Goal: Transaction & Acquisition: Purchase product/service

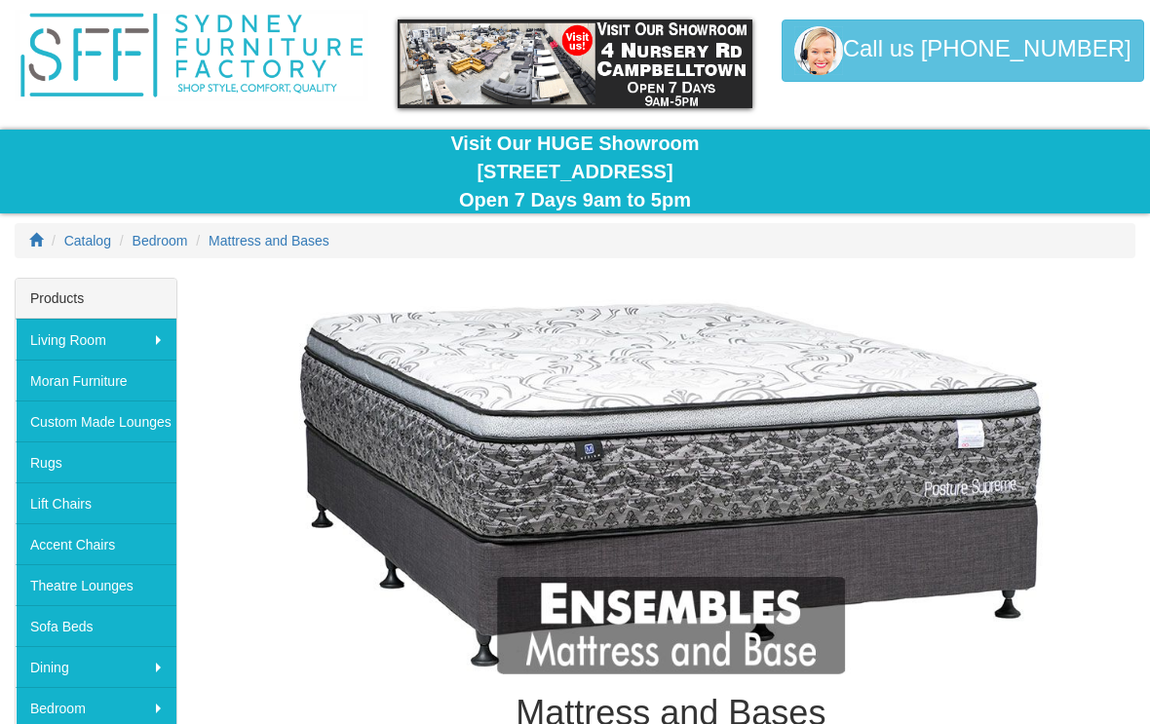
scroll to position [57, 0]
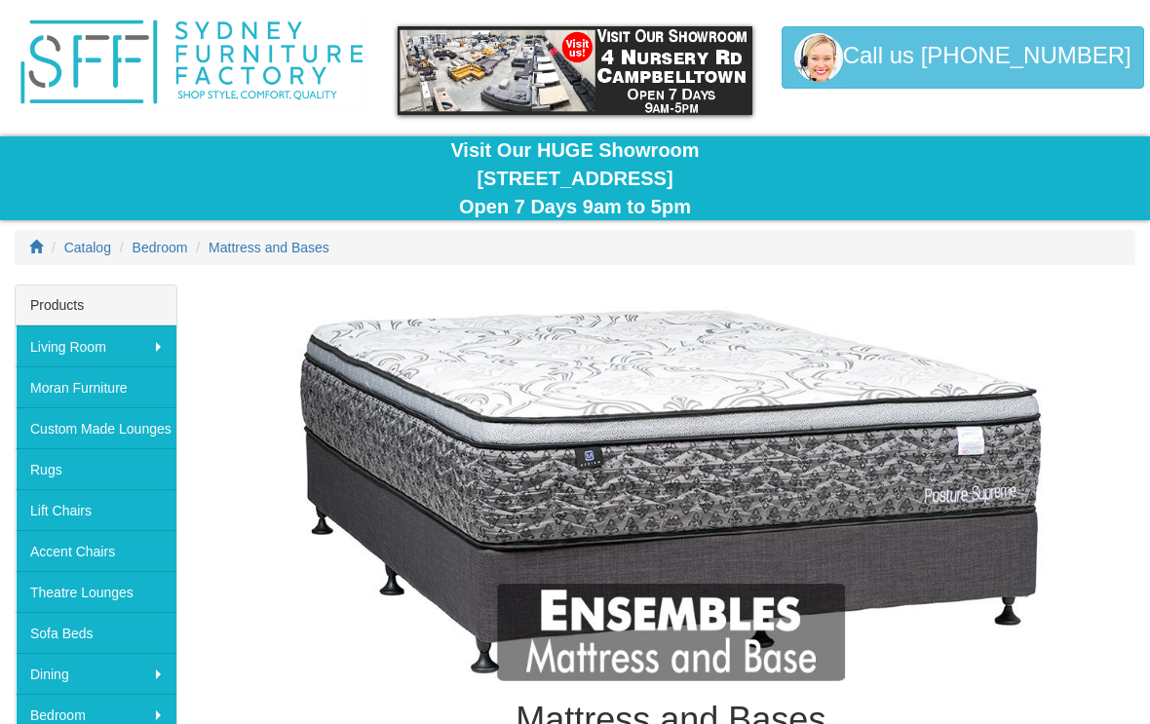
click at [736, 627] on img at bounding box center [671, 487] width 929 height 387
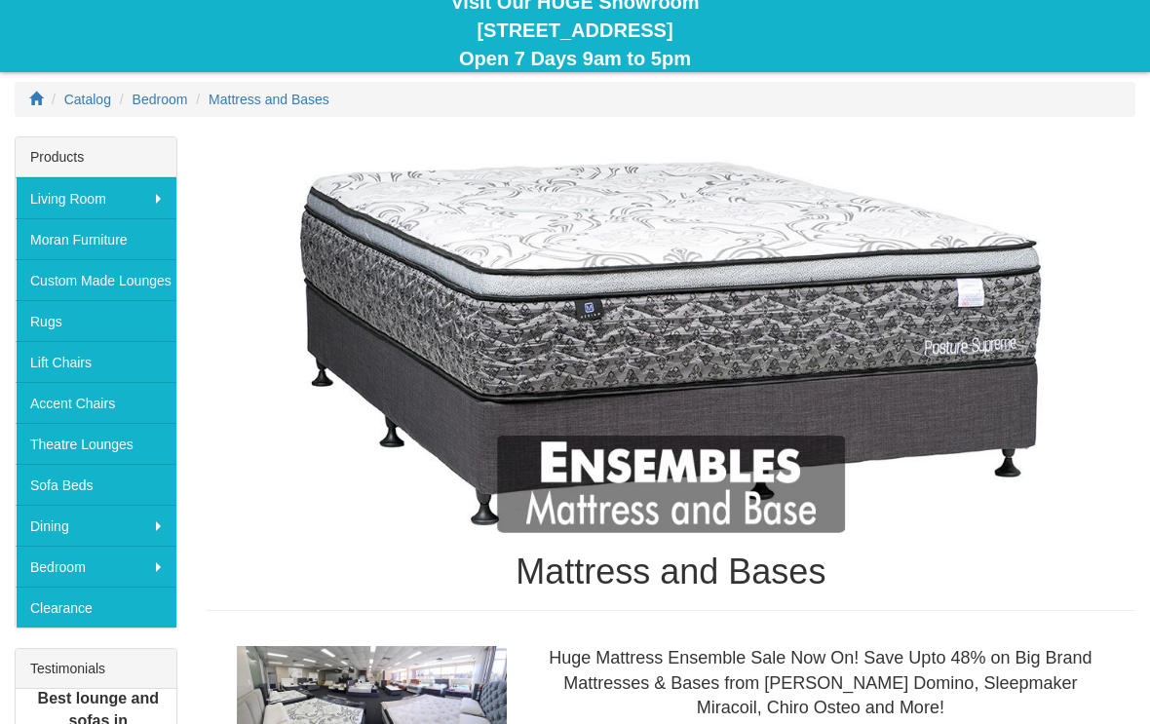
scroll to position [207, 0]
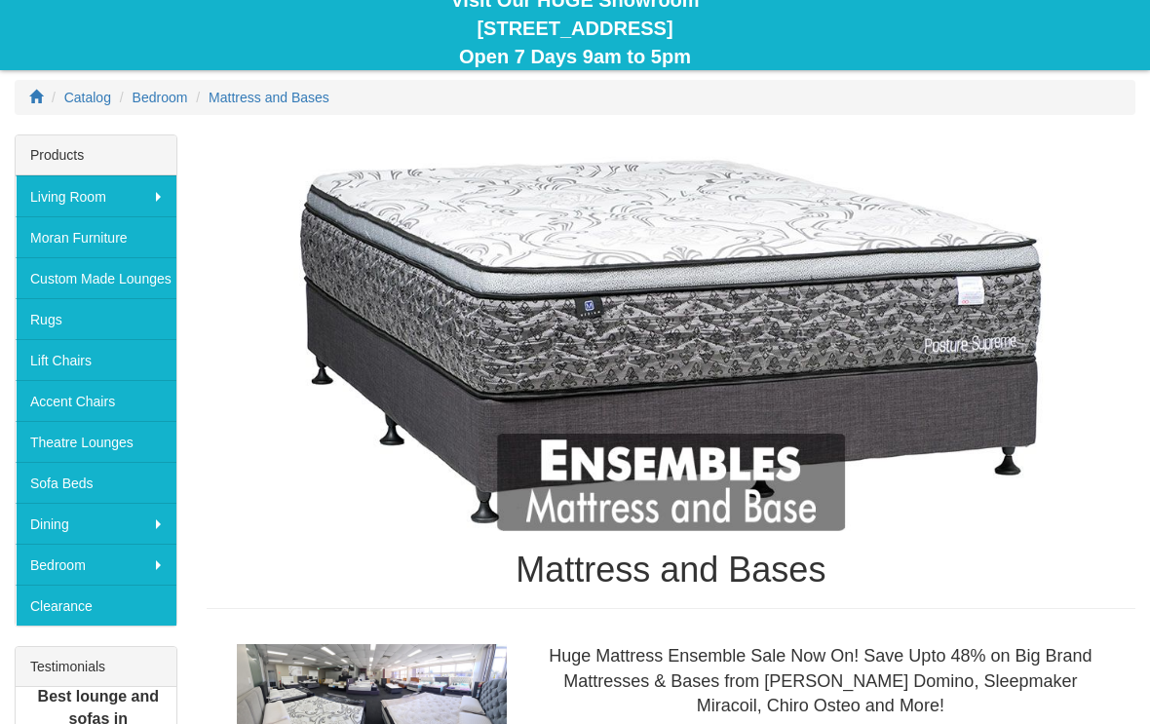
click at [794, 576] on h1 "Mattress and Bases" at bounding box center [671, 571] width 929 height 39
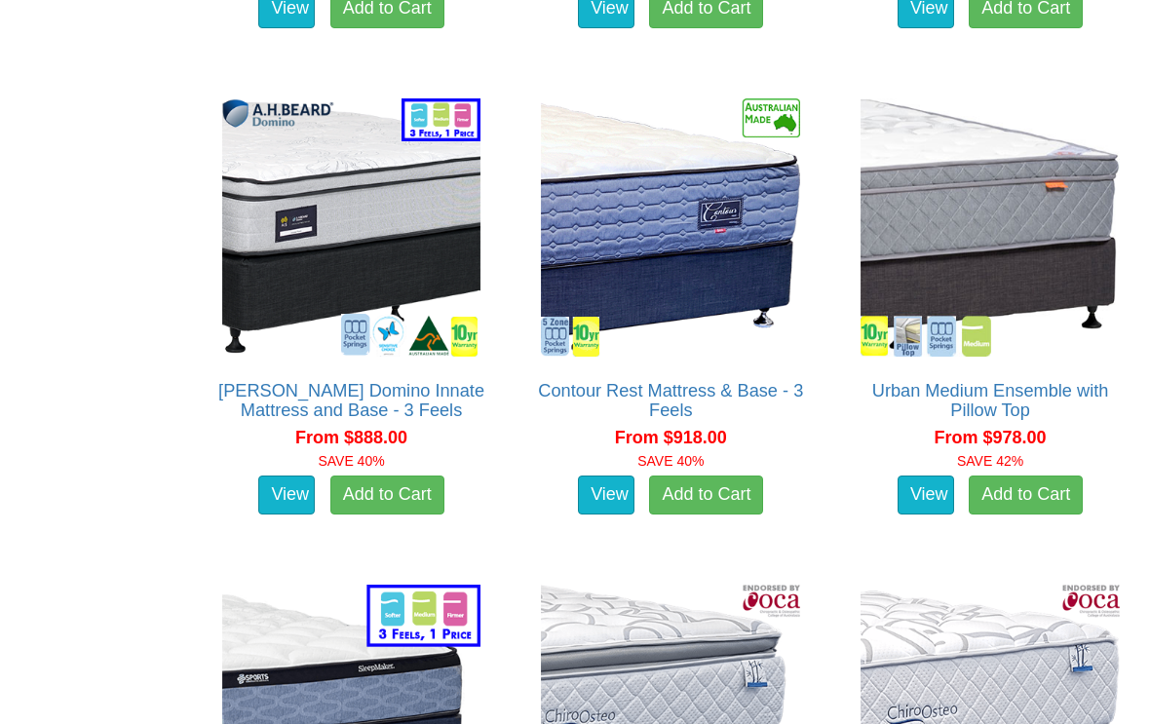
scroll to position [3102, 0]
click at [364, 264] on img at bounding box center [351, 228] width 269 height 269
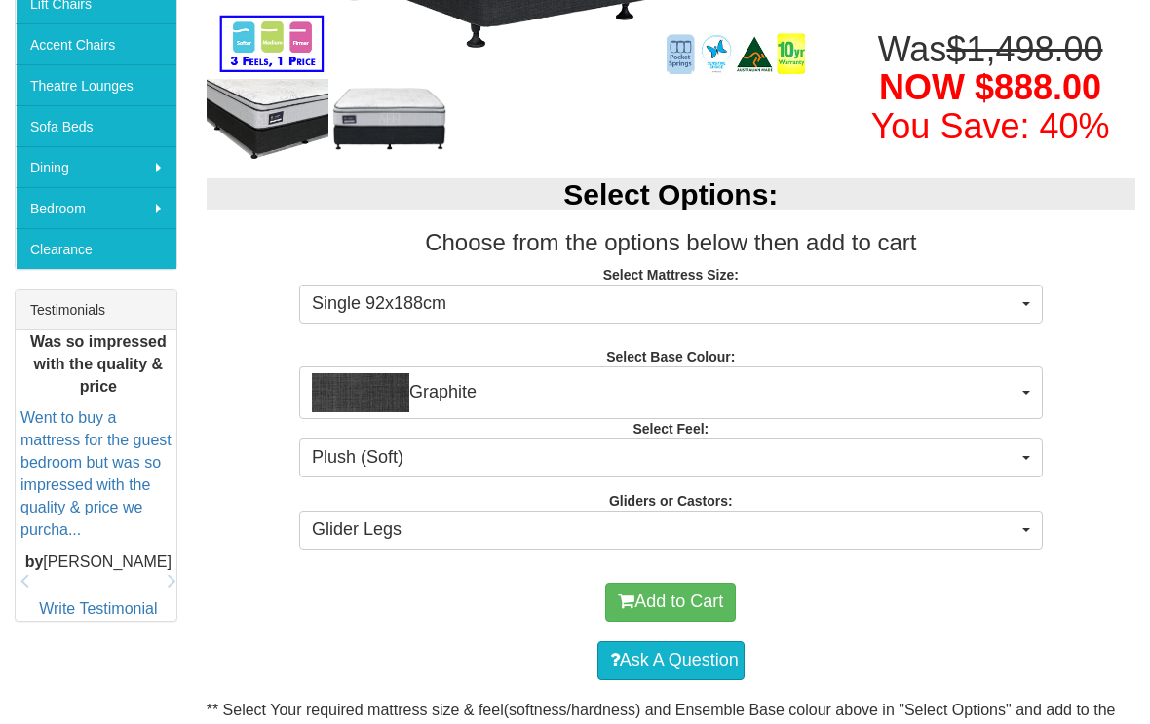
scroll to position [565, 0]
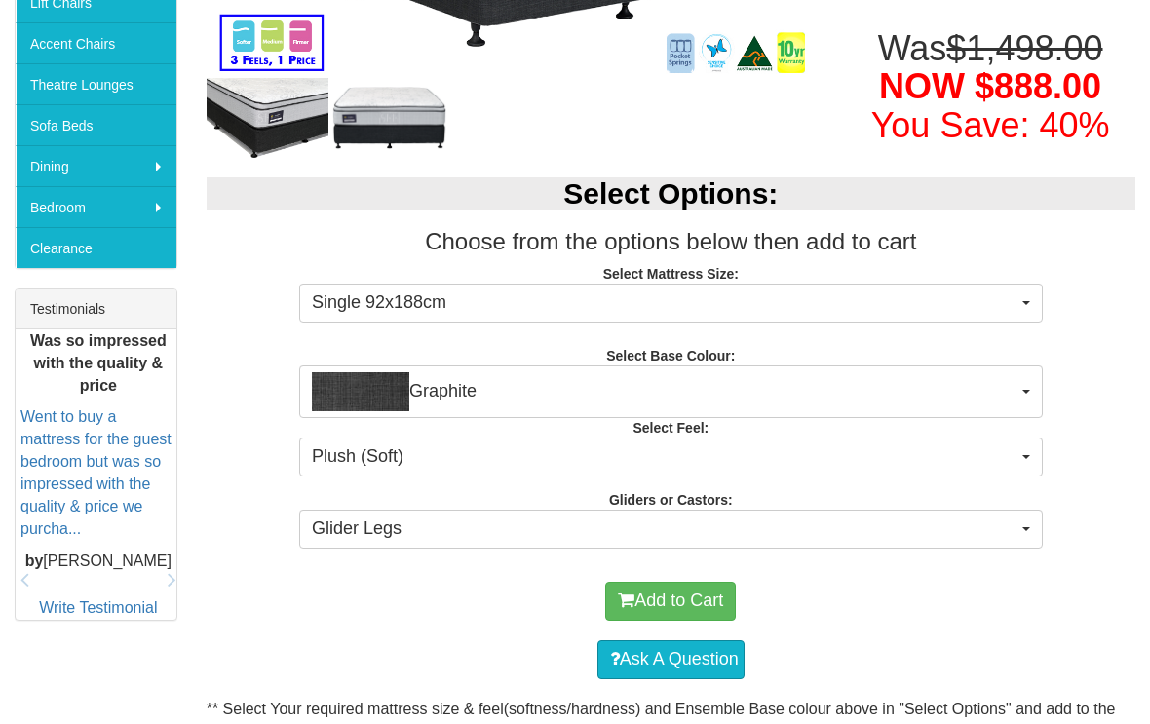
click at [1025, 304] on button "Single 92x188cm" at bounding box center [671, 303] width 744 height 39
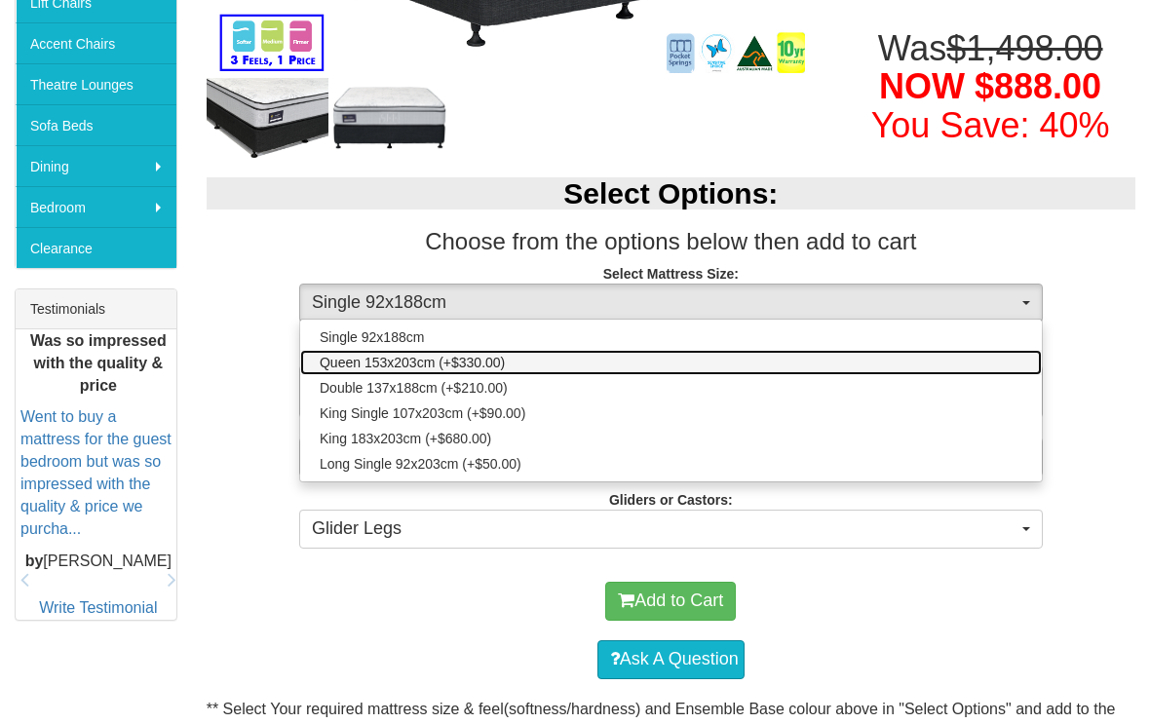
click at [504, 365] on link "Queen 153x203cm (+$330.00)" at bounding box center [671, 362] width 742 height 25
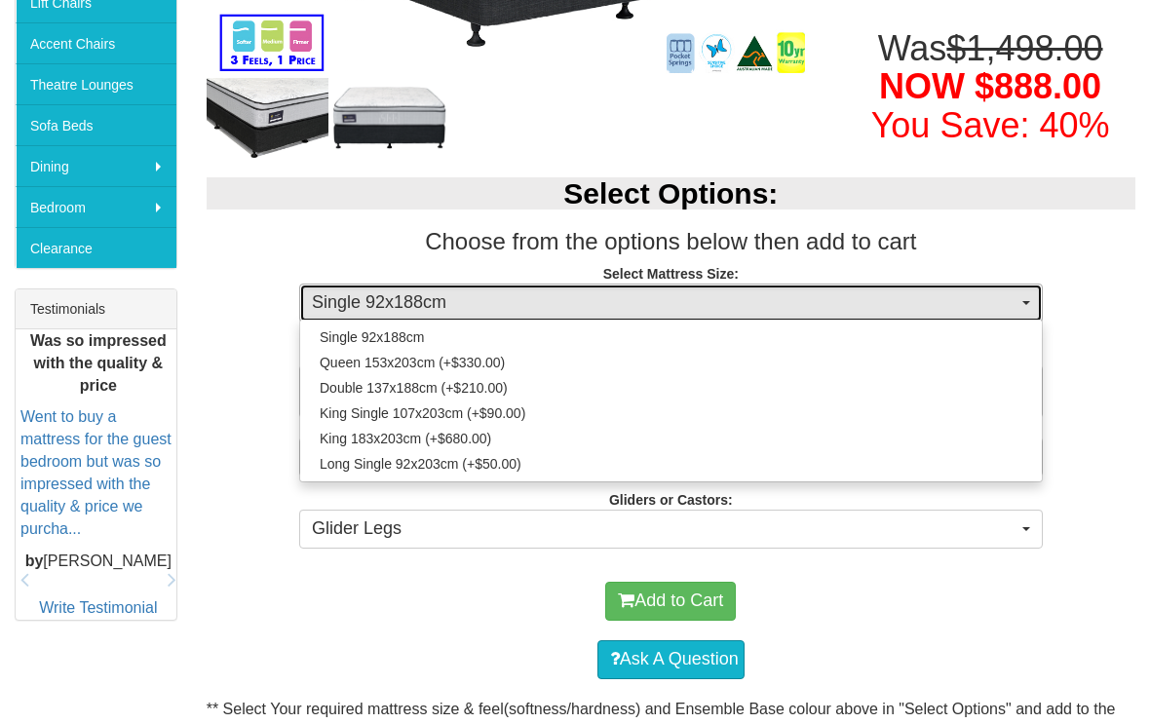
select select "1876"
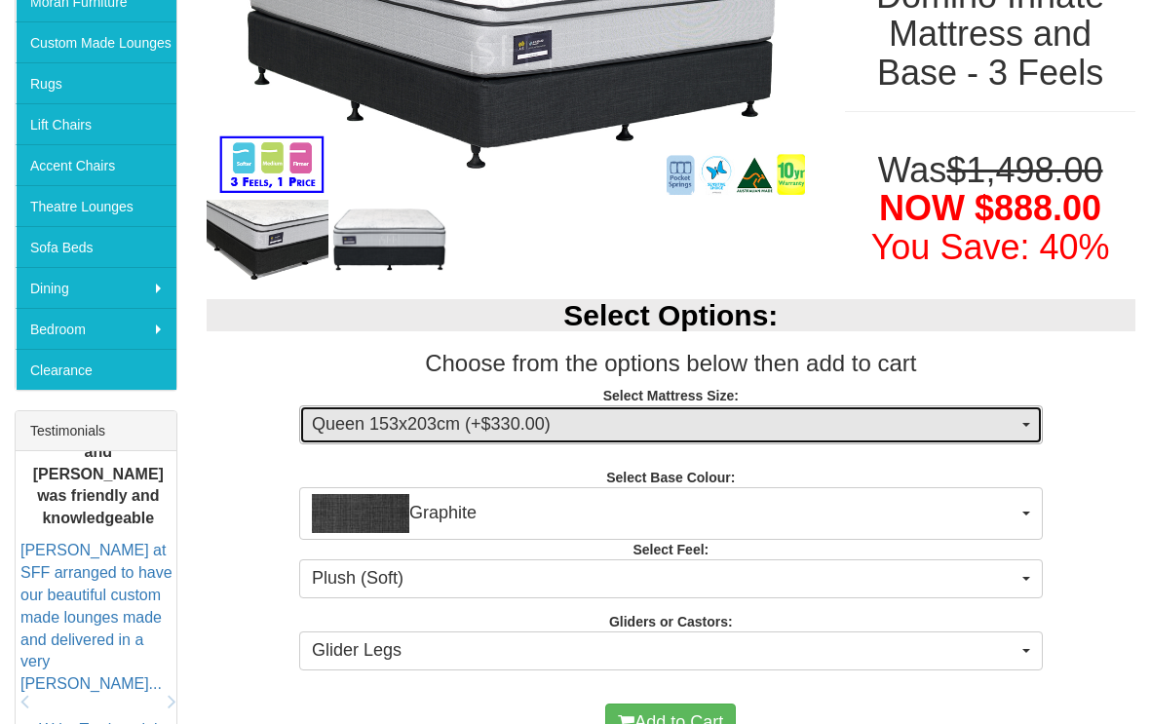
scroll to position [445, 0]
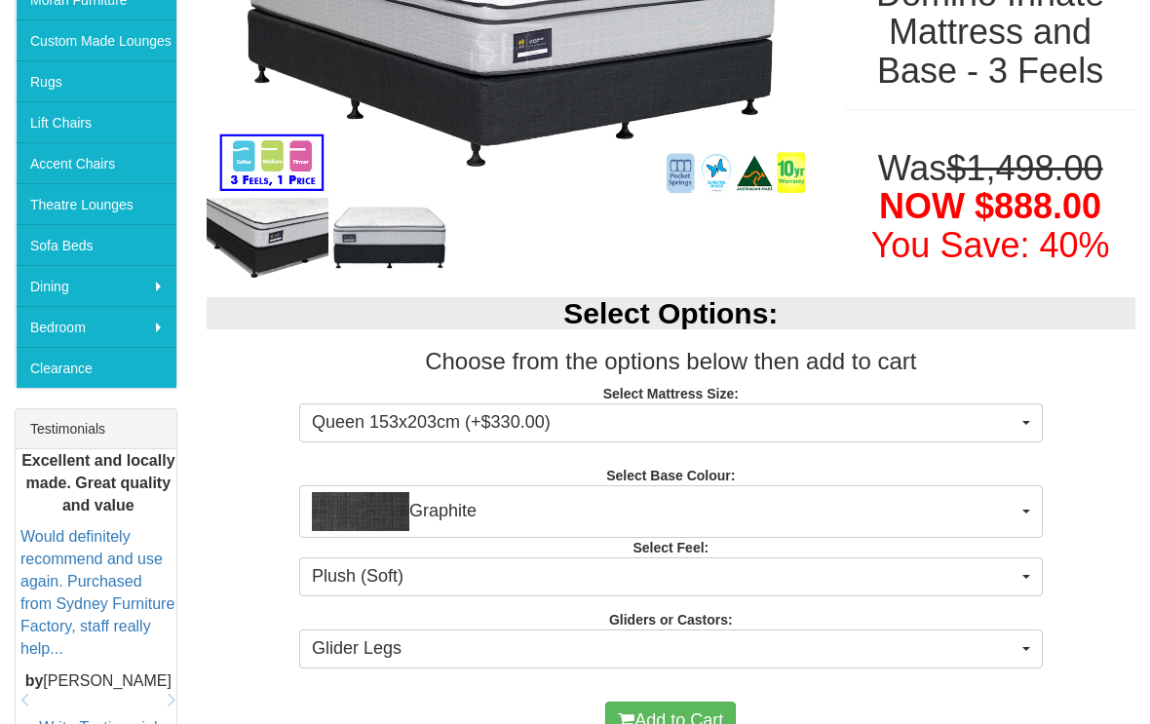
click at [1018, 576] on button "Plush (Soft)" at bounding box center [671, 576] width 744 height 39
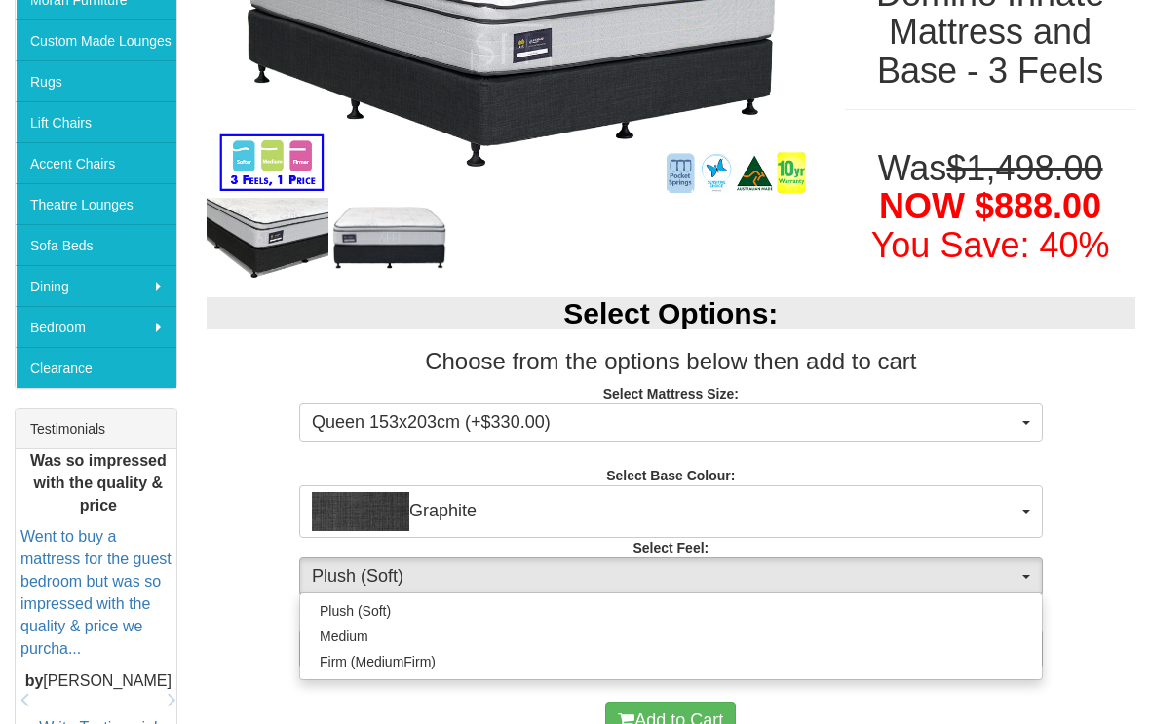
click at [966, 566] on div at bounding box center [575, 362] width 1150 height 724
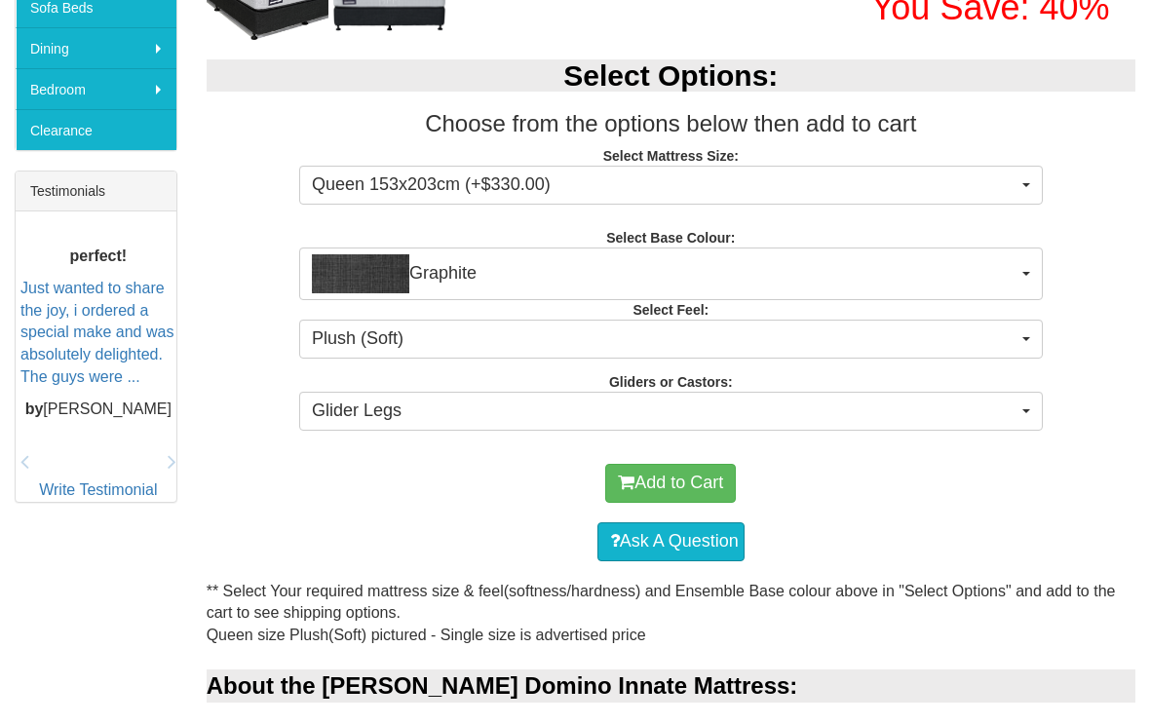
click at [1030, 410] on button "Glider Legs" at bounding box center [671, 412] width 744 height 39
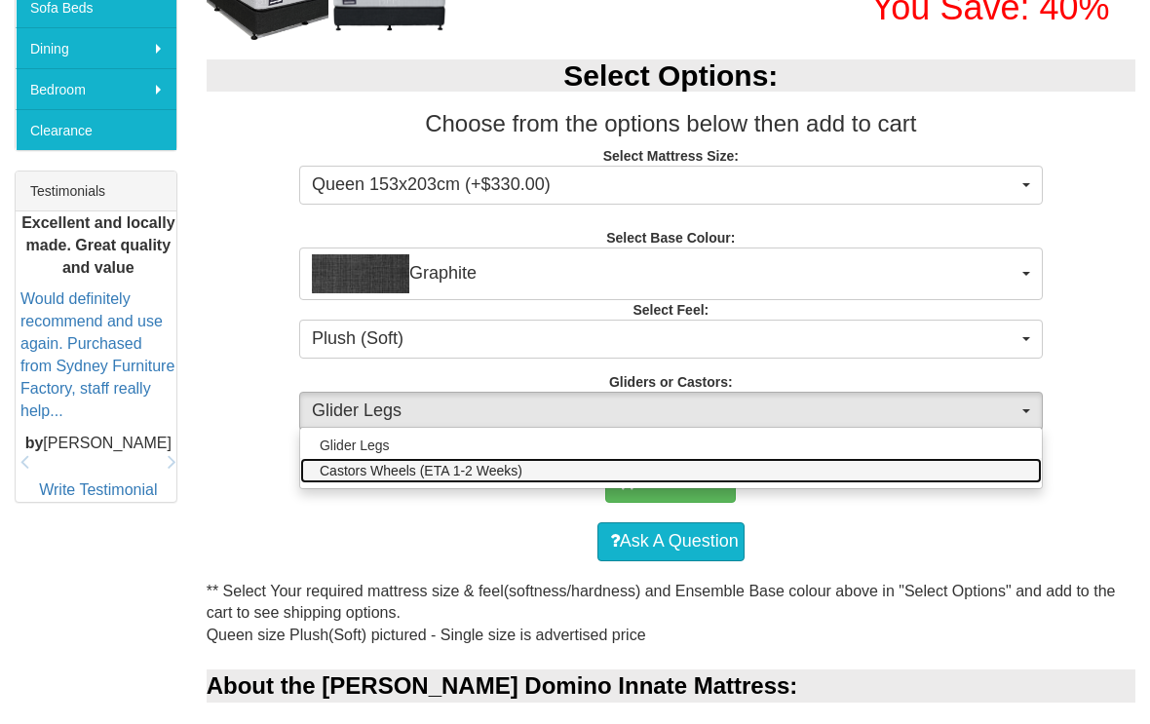
click at [1018, 475] on link "Castors Wheels (ETA 1-2 Weeks)" at bounding box center [671, 470] width 742 height 25
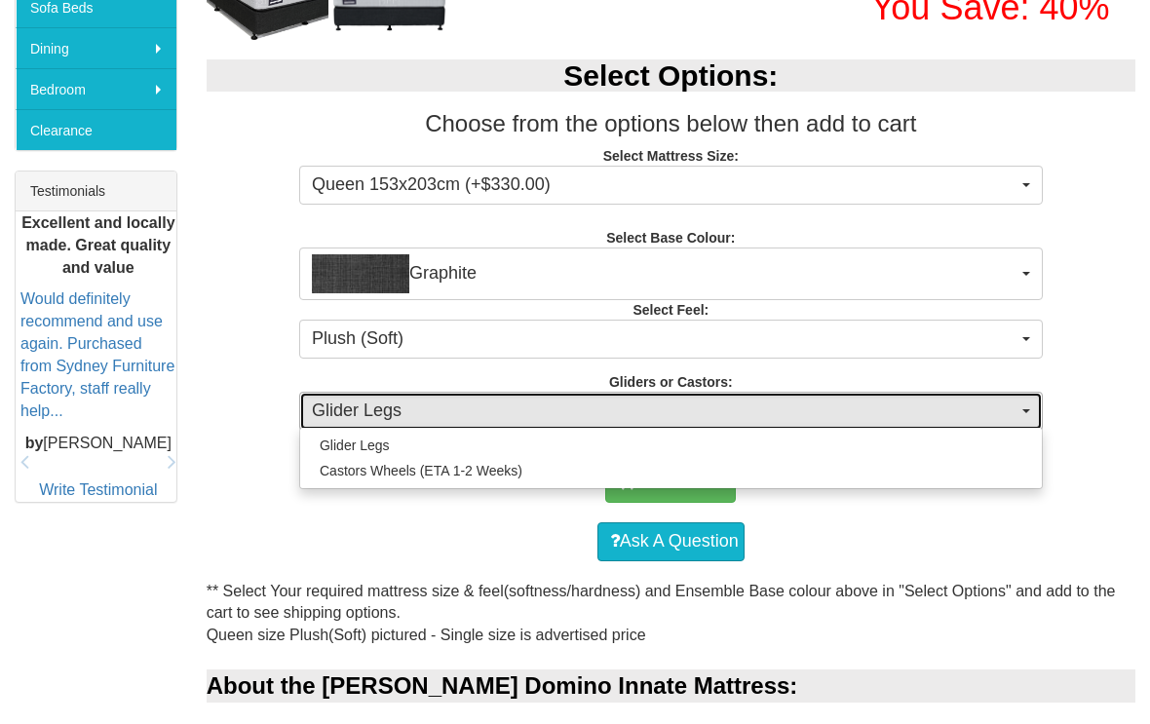
select select "1162"
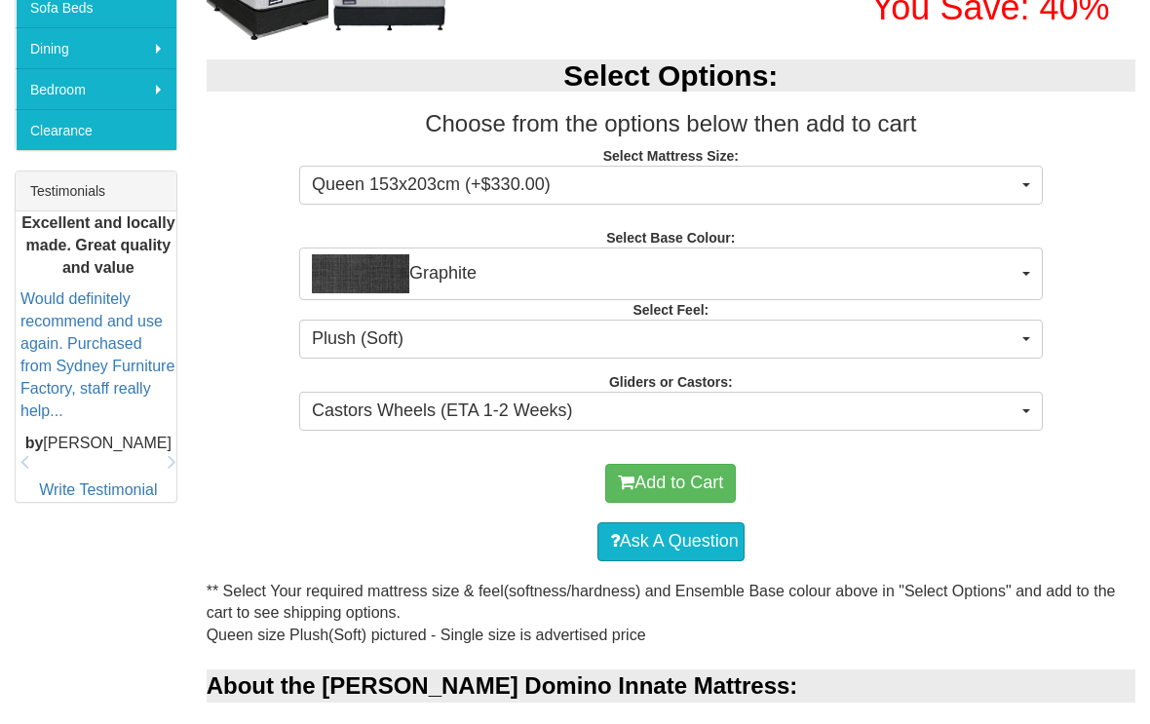
click at [709, 483] on button "Add to Cart" at bounding box center [670, 483] width 131 height 39
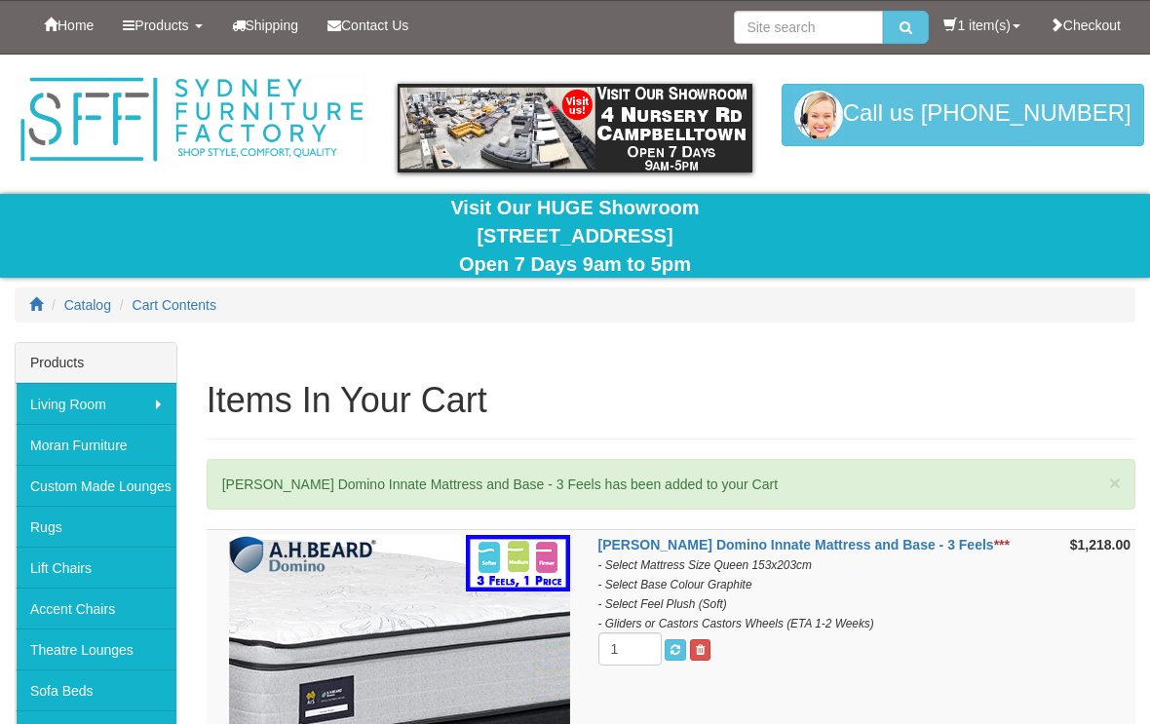
click at [710, 649] on link at bounding box center [700, 649] width 20 height 21
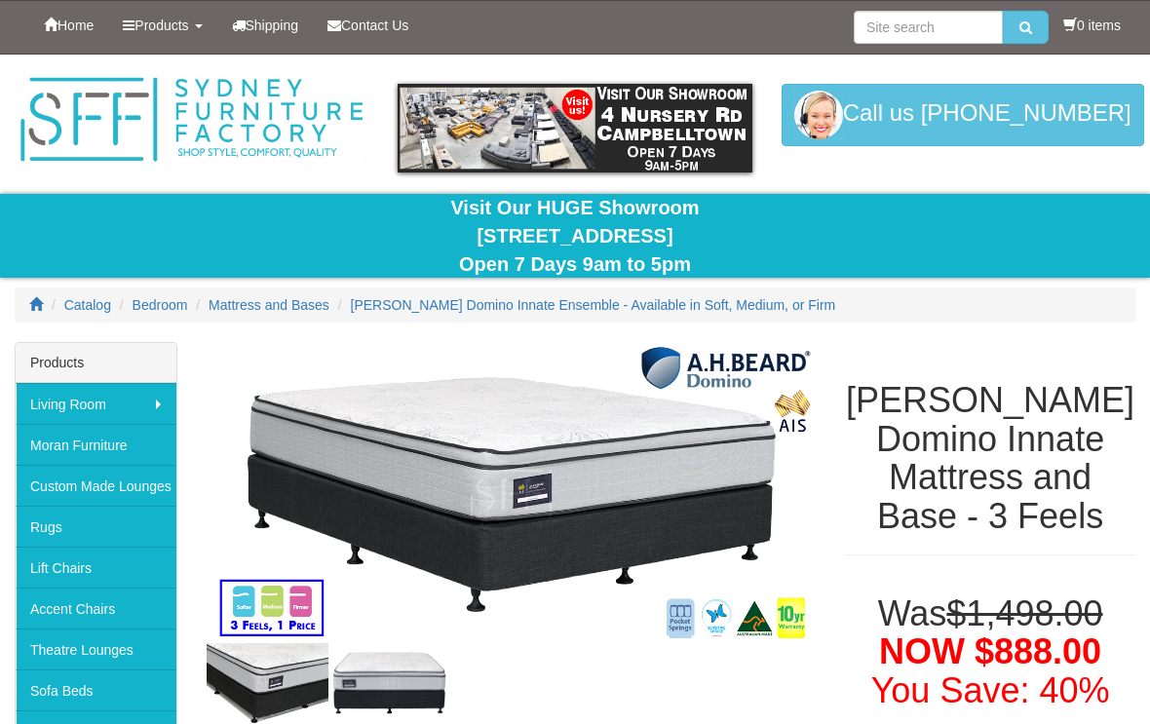
select select "1876"
select select "1162"
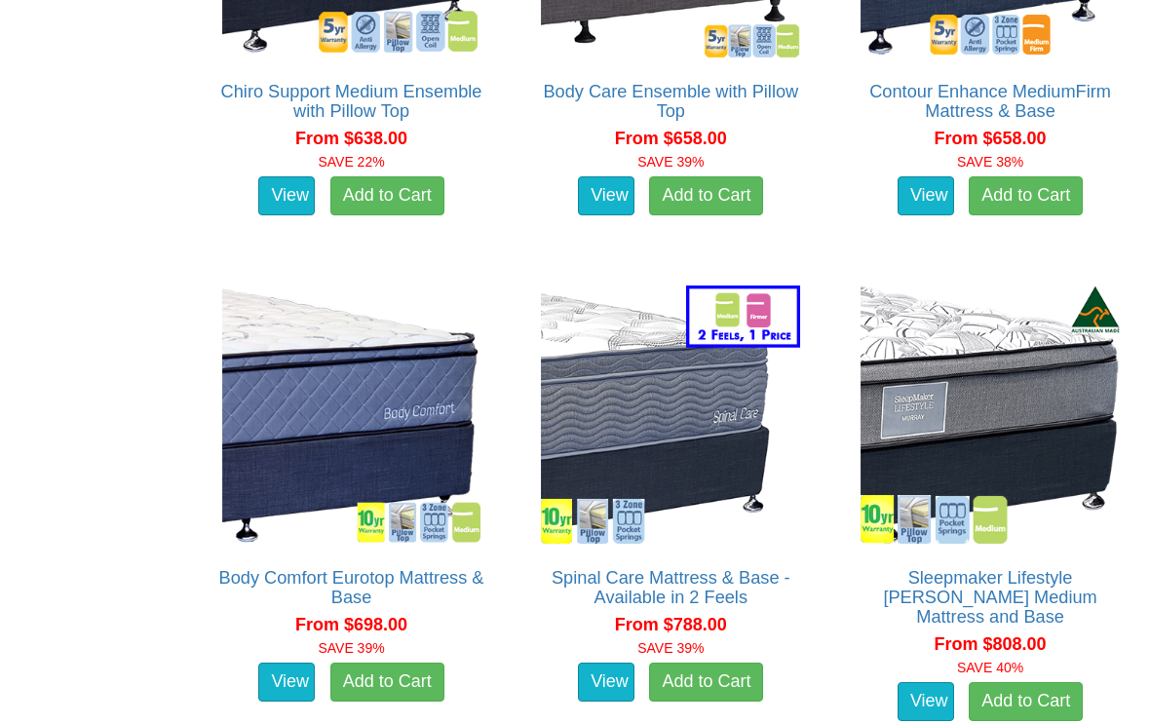
scroll to position [1942, 0]
click at [1040, 436] on img at bounding box center [990, 415] width 269 height 269
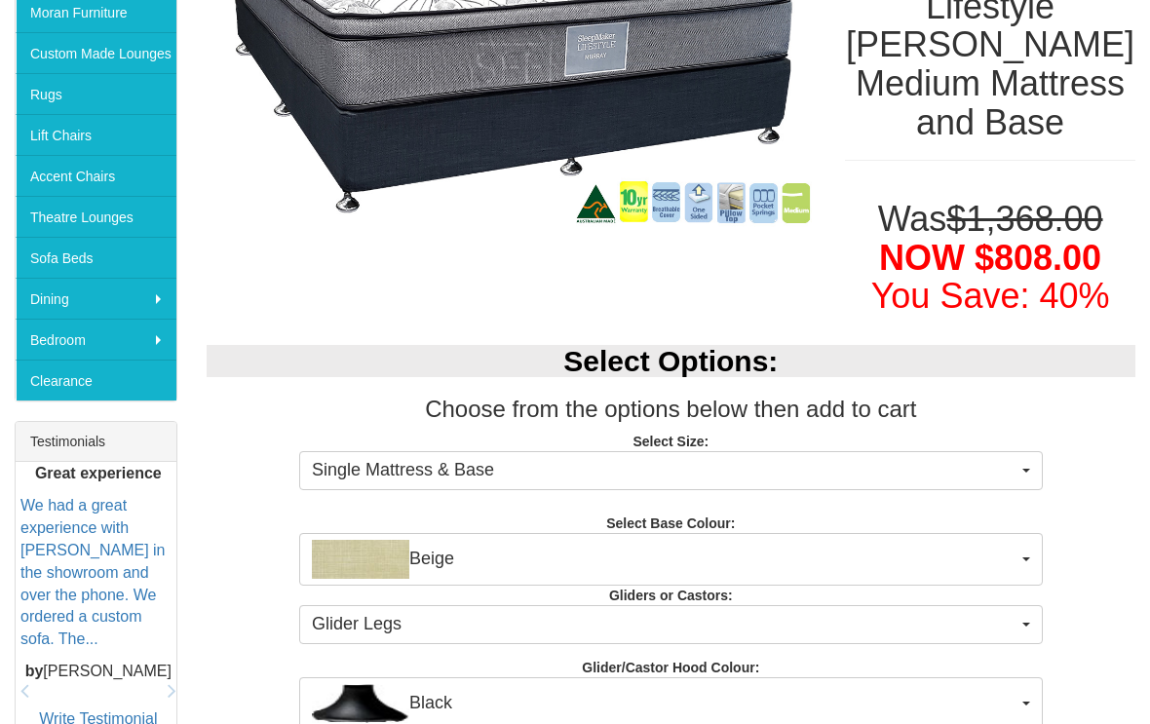
scroll to position [434, 0]
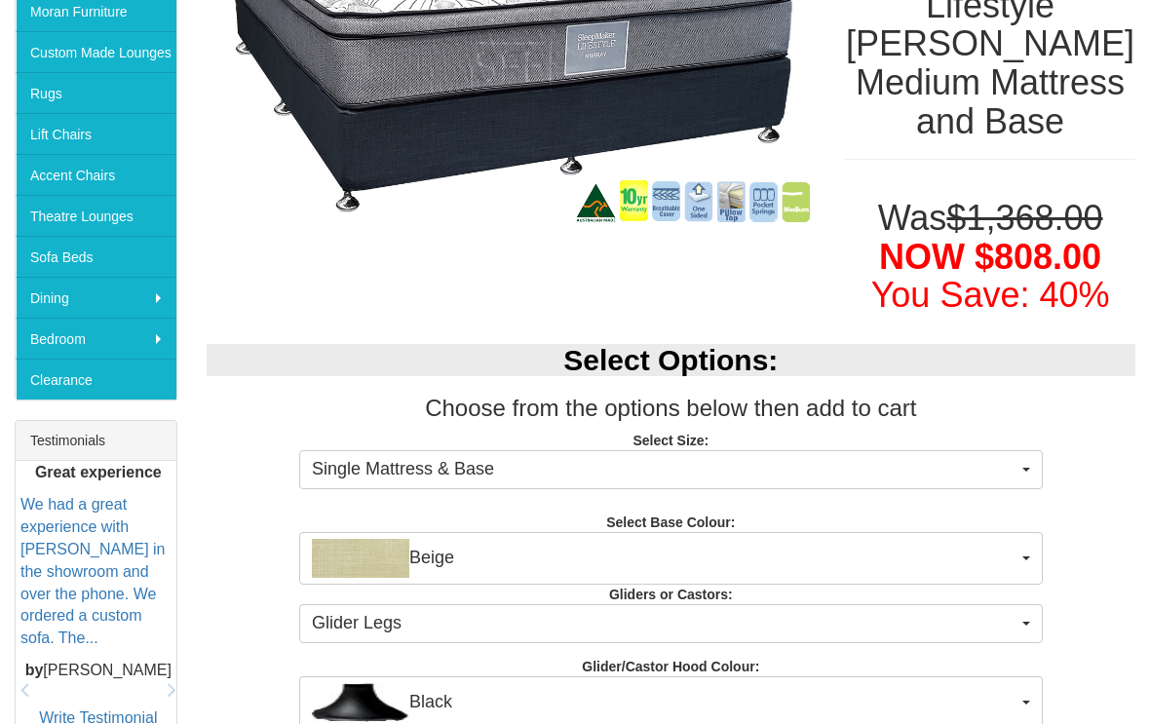
click at [1029, 468] on span "button" at bounding box center [1026, 470] width 8 height 4
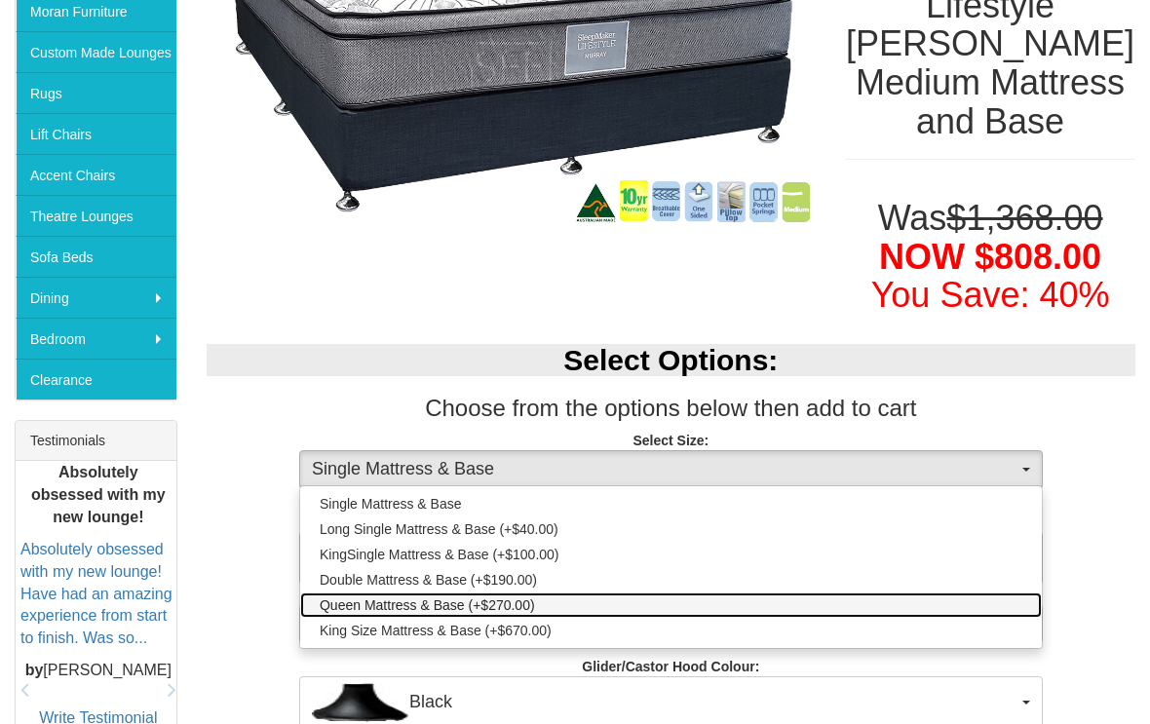
click at [521, 595] on span "Queen Mattress & Base (+$270.00)" at bounding box center [427, 604] width 215 height 19
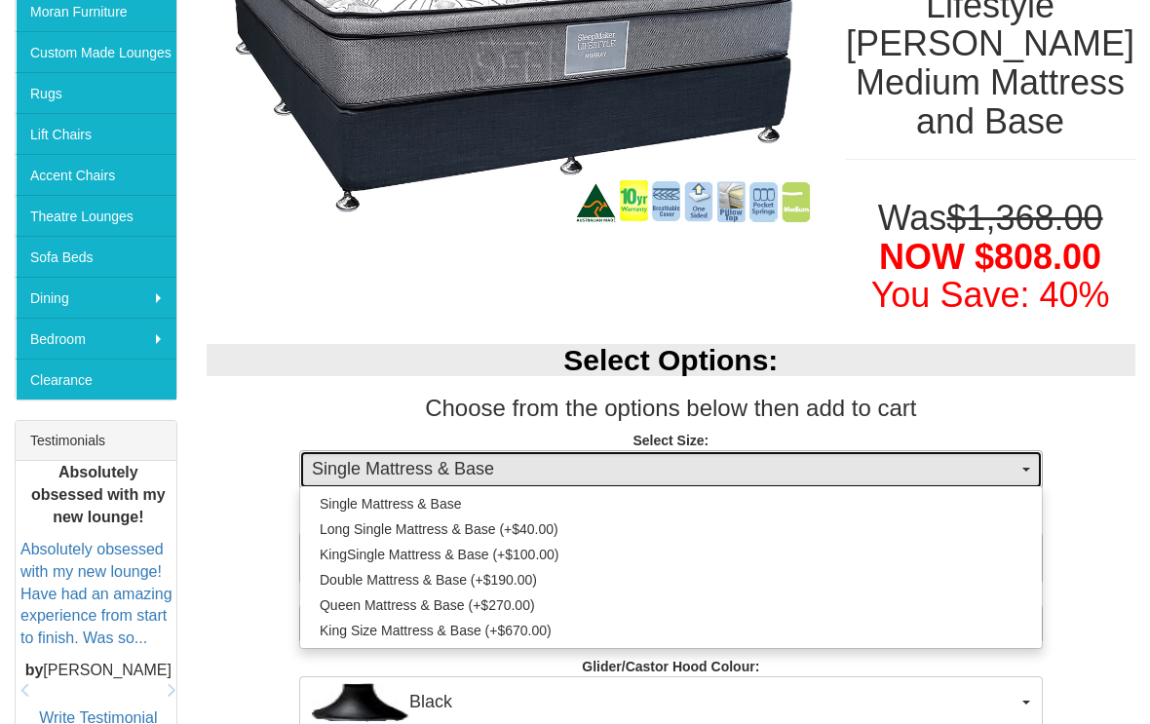
select select "1202"
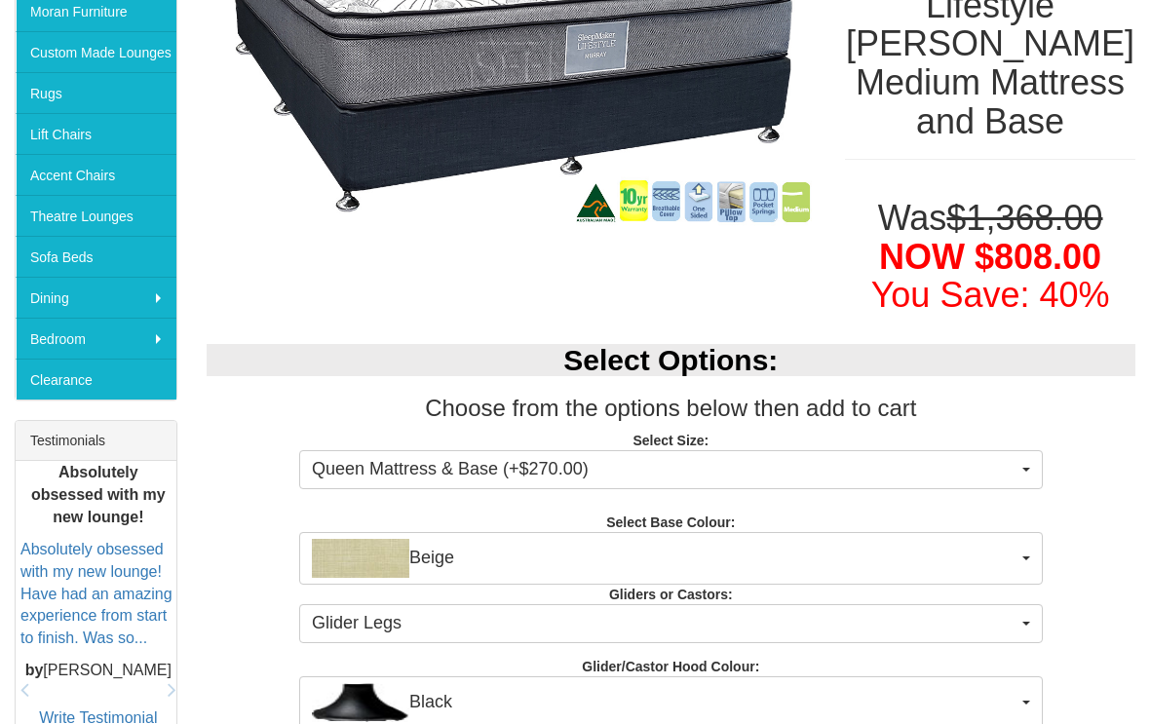
click at [1016, 532] on button "Beige" at bounding box center [671, 558] width 744 height 53
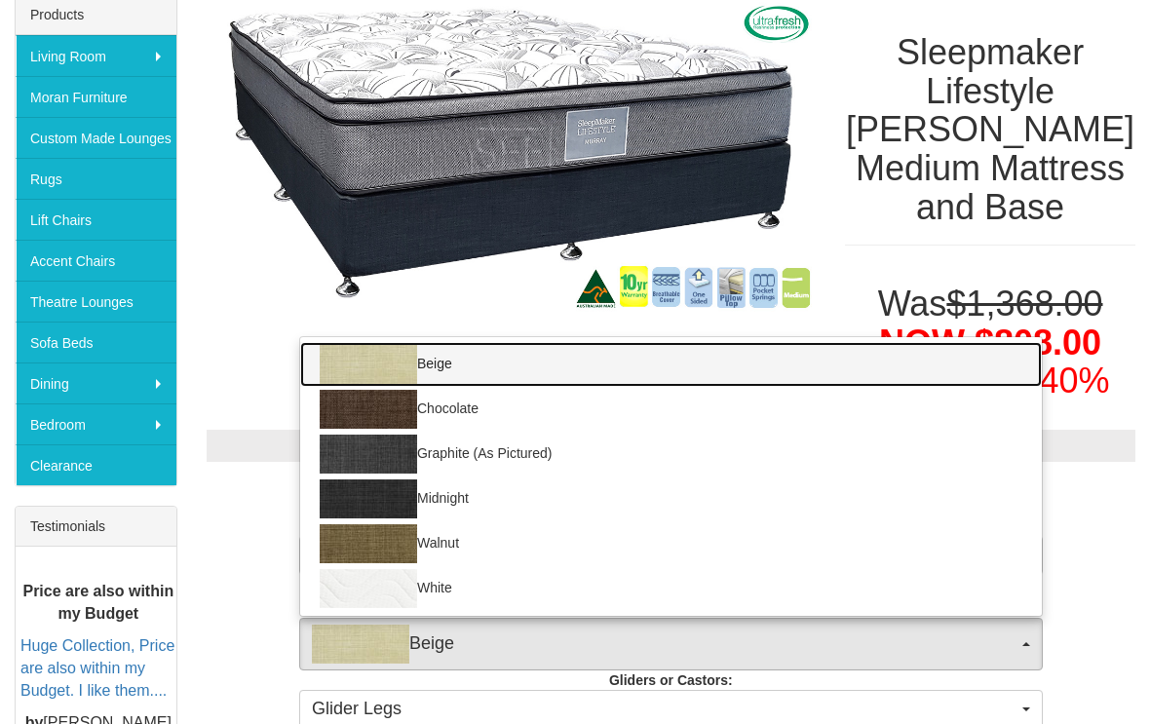
scroll to position [349, 0]
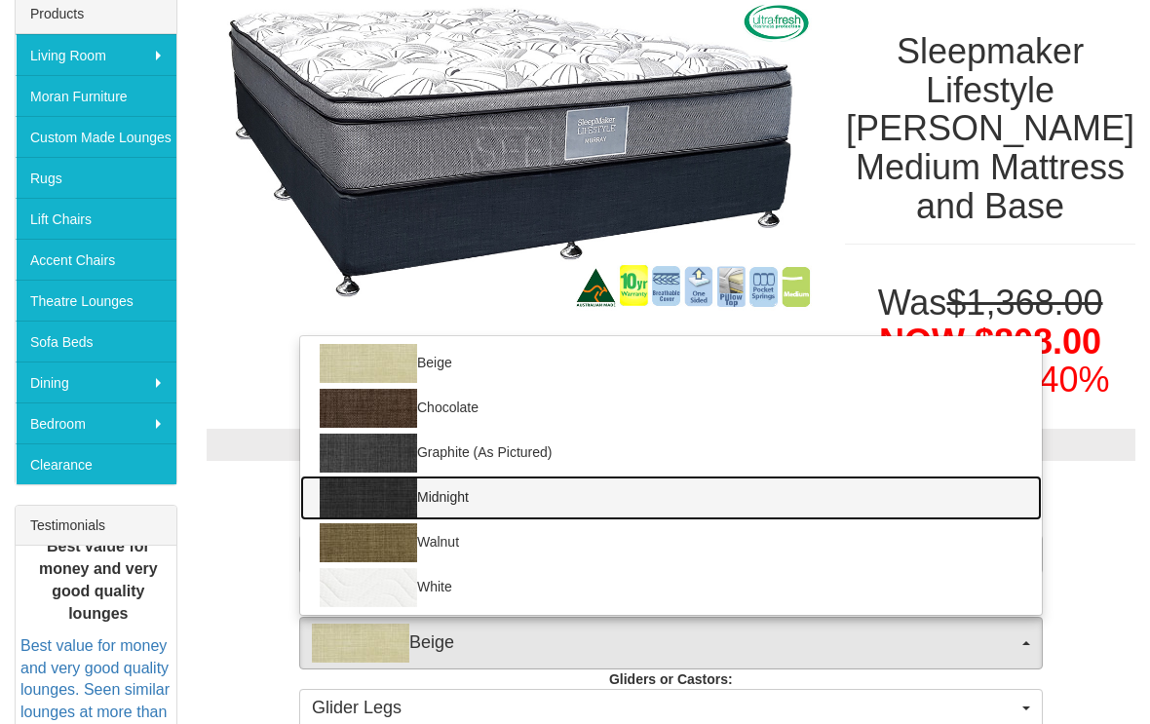
click at [457, 476] on link "Midnight" at bounding box center [671, 498] width 742 height 45
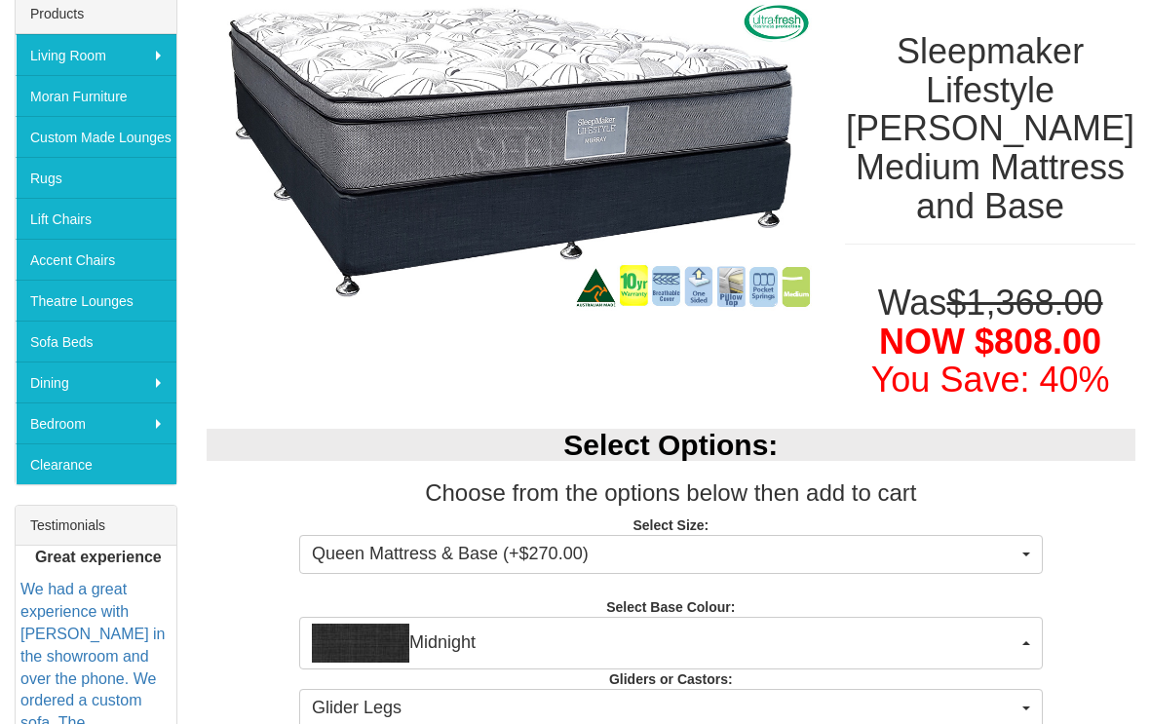
click at [1018, 617] on button "Midnight" at bounding box center [671, 643] width 744 height 53
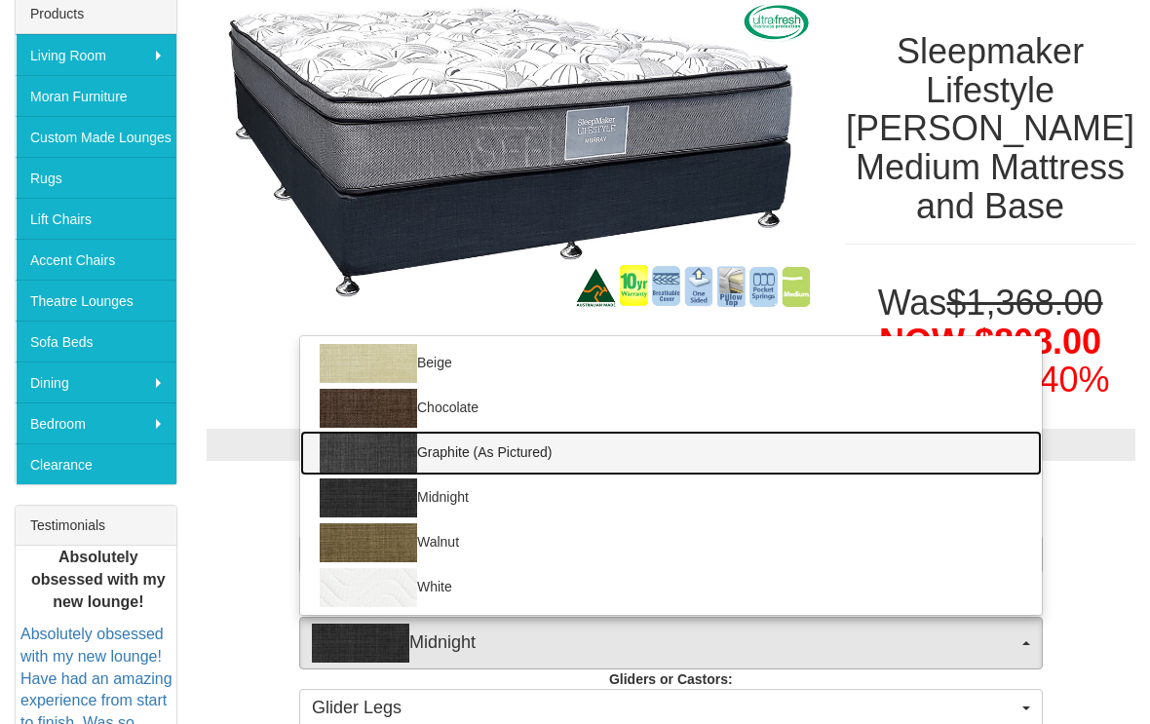
click at [412, 434] on img at bounding box center [368, 453] width 97 height 39
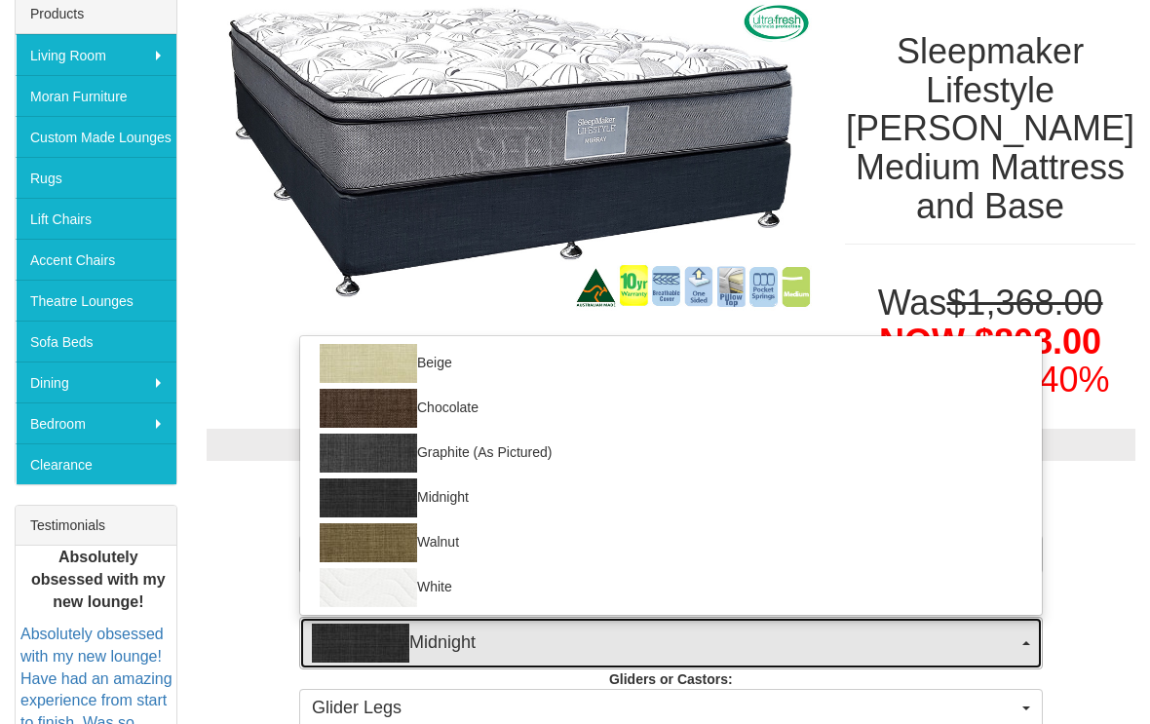
select select "1209"
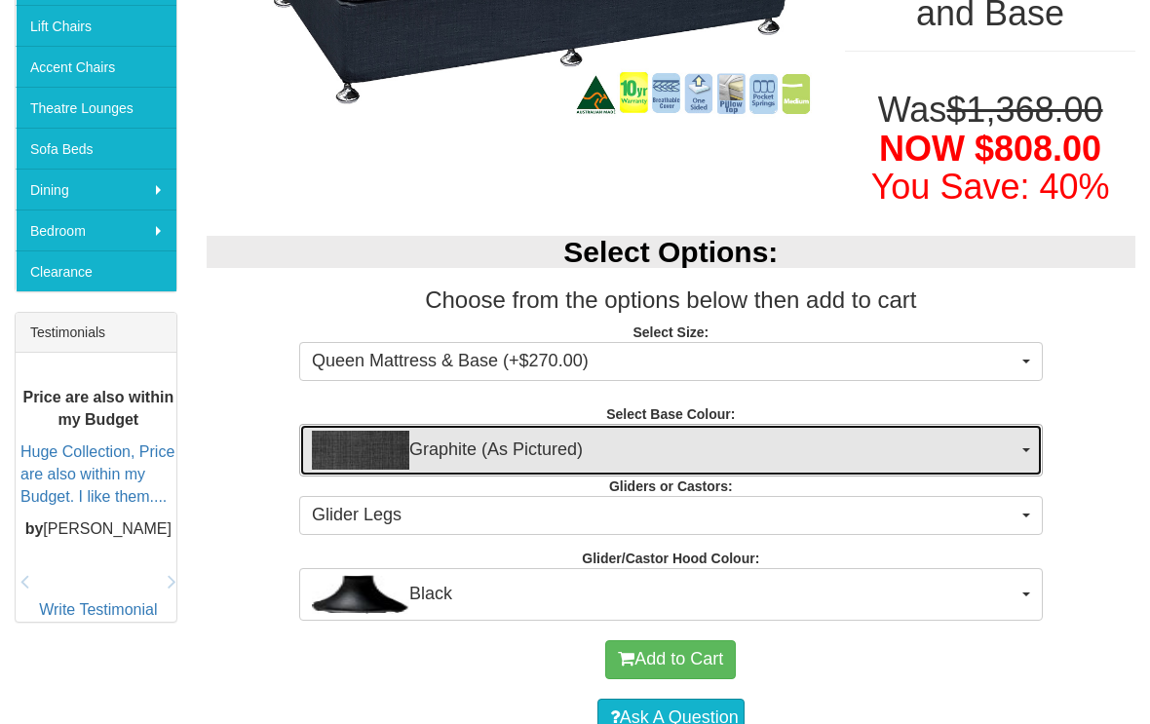
scroll to position [544, 0]
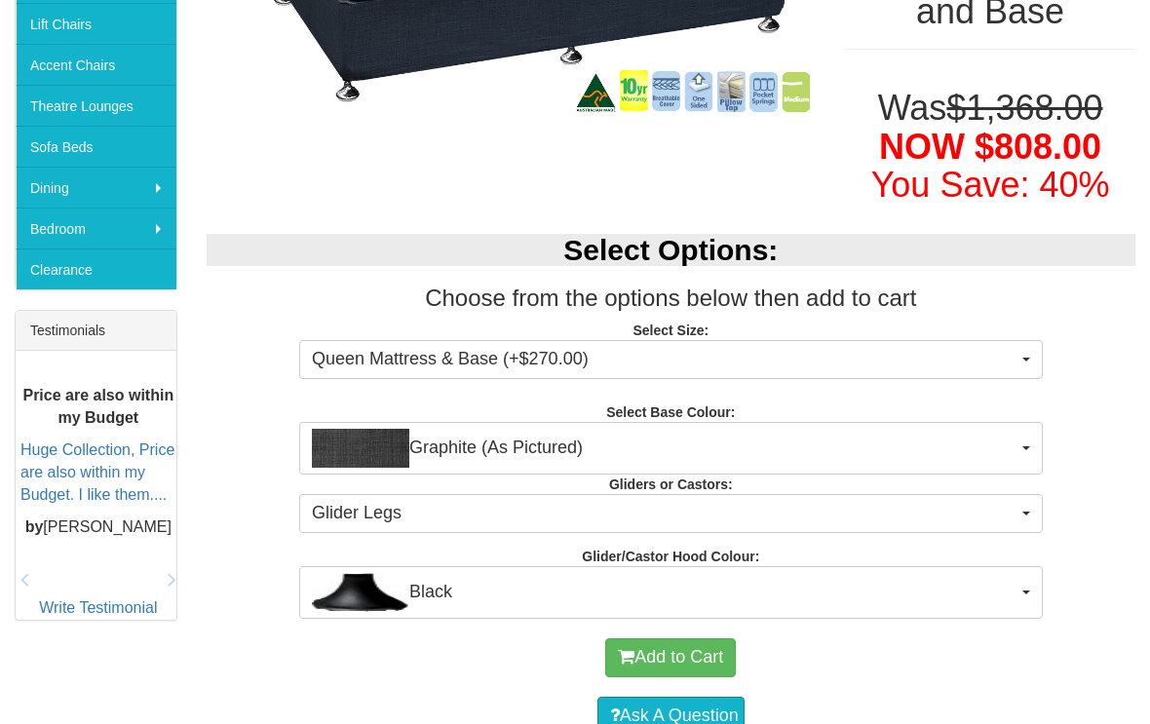
click at [1024, 512] on span "button" at bounding box center [1026, 514] width 8 height 4
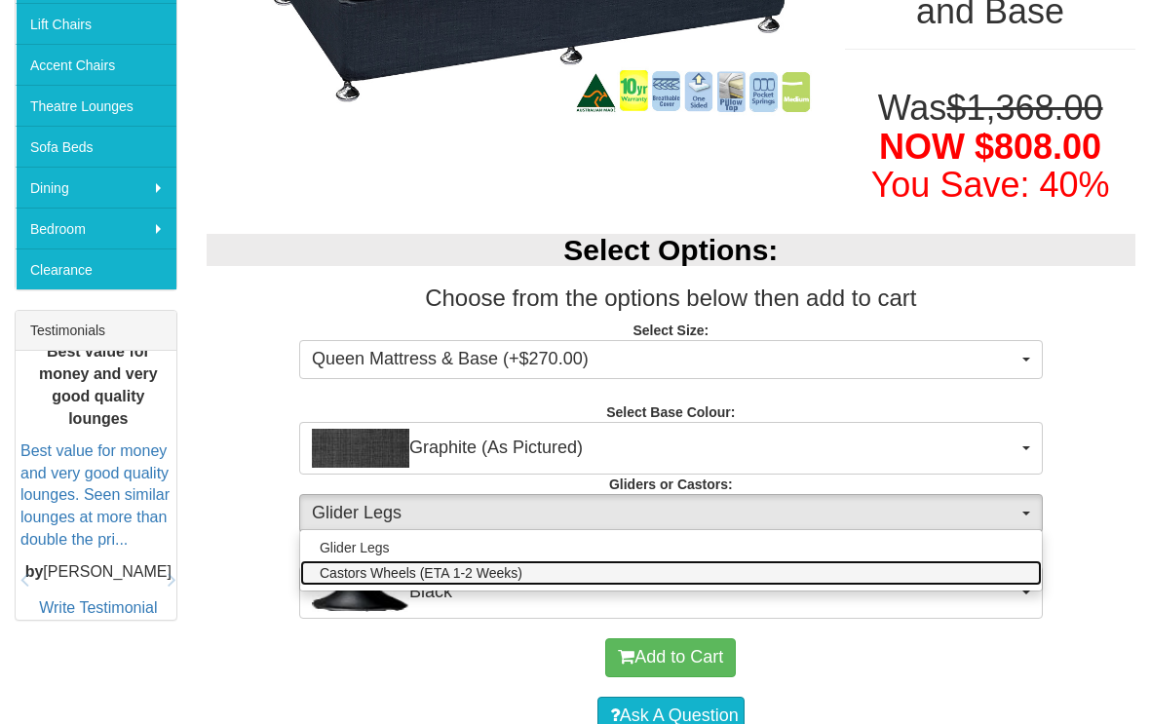
click at [522, 560] on link "Castors Wheels (ETA 1-2 Weeks)" at bounding box center [671, 572] width 742 height 25
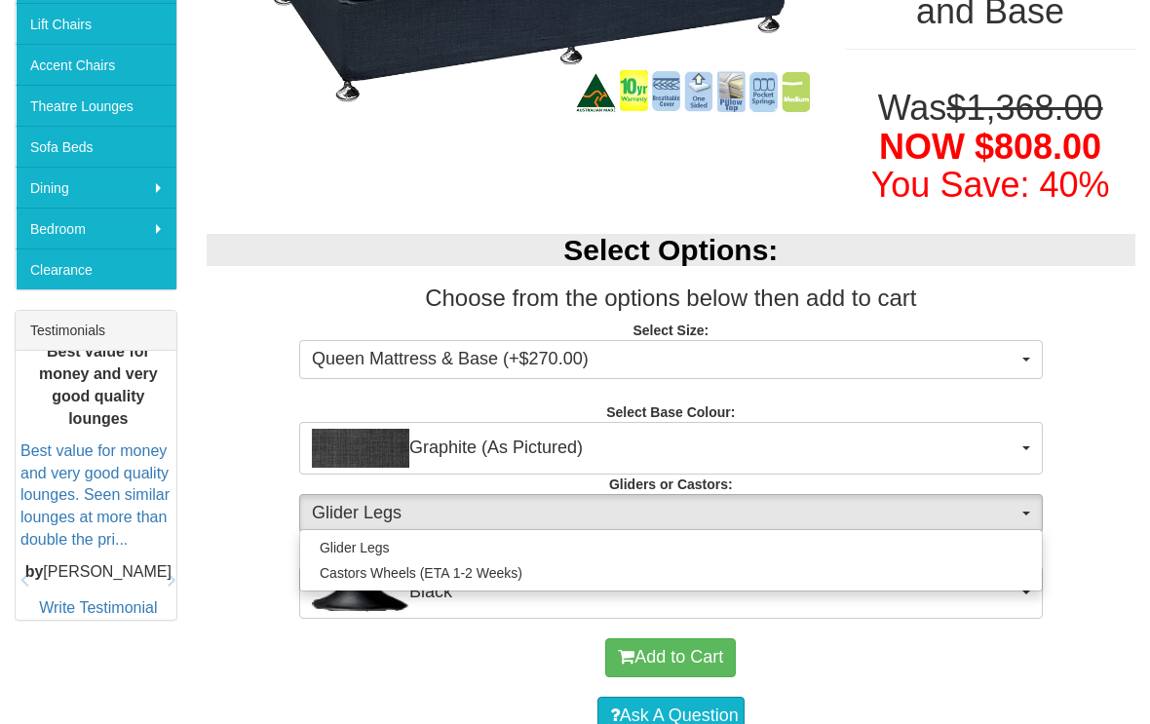
select select "1162"
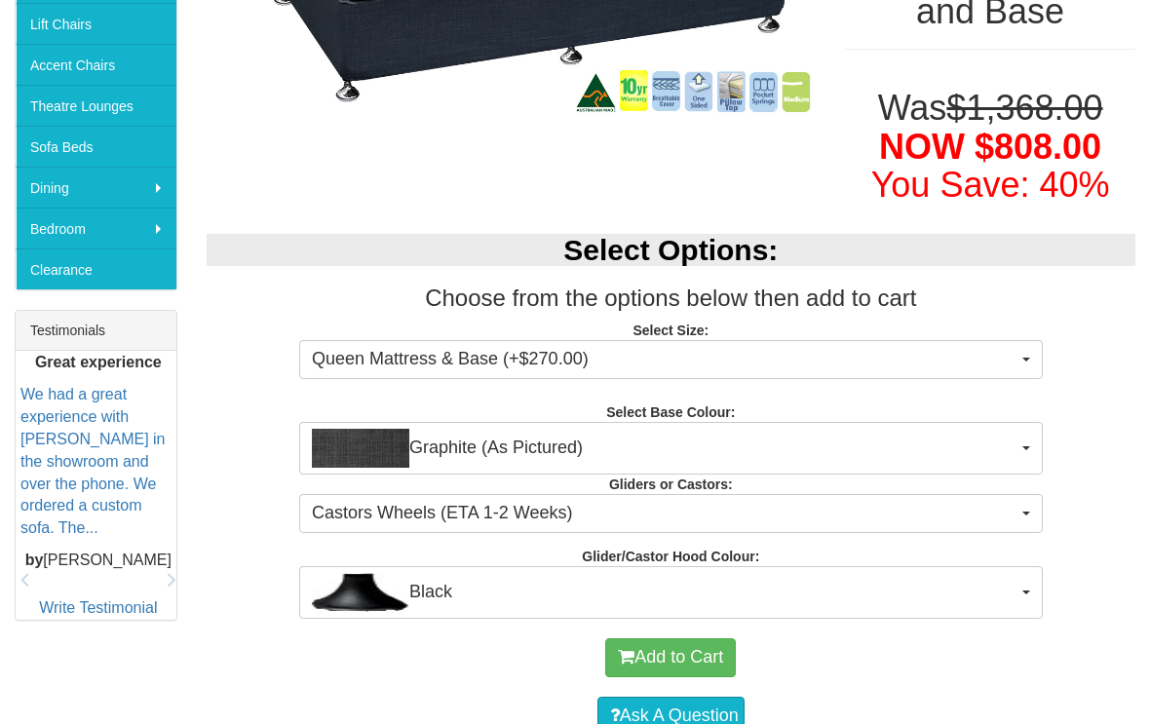
click at [715, 638] on button "Add to Cart" at bounding box center [670, 657] width 131 height 39
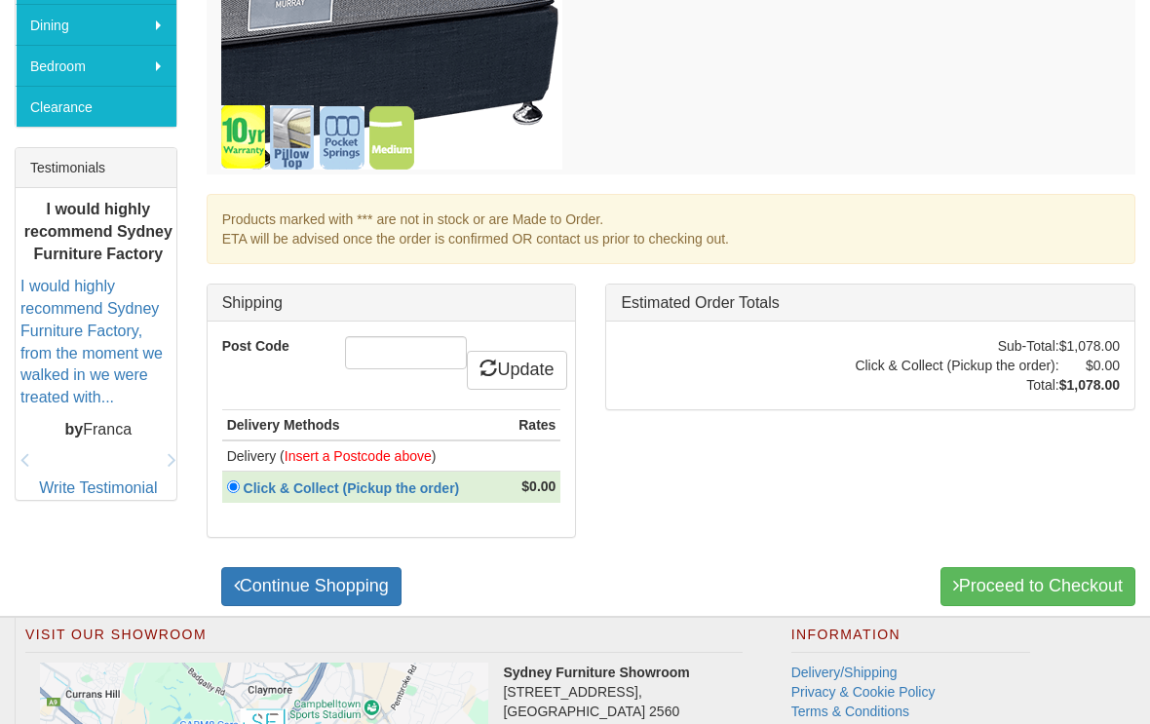
scroll to position [709, 0]
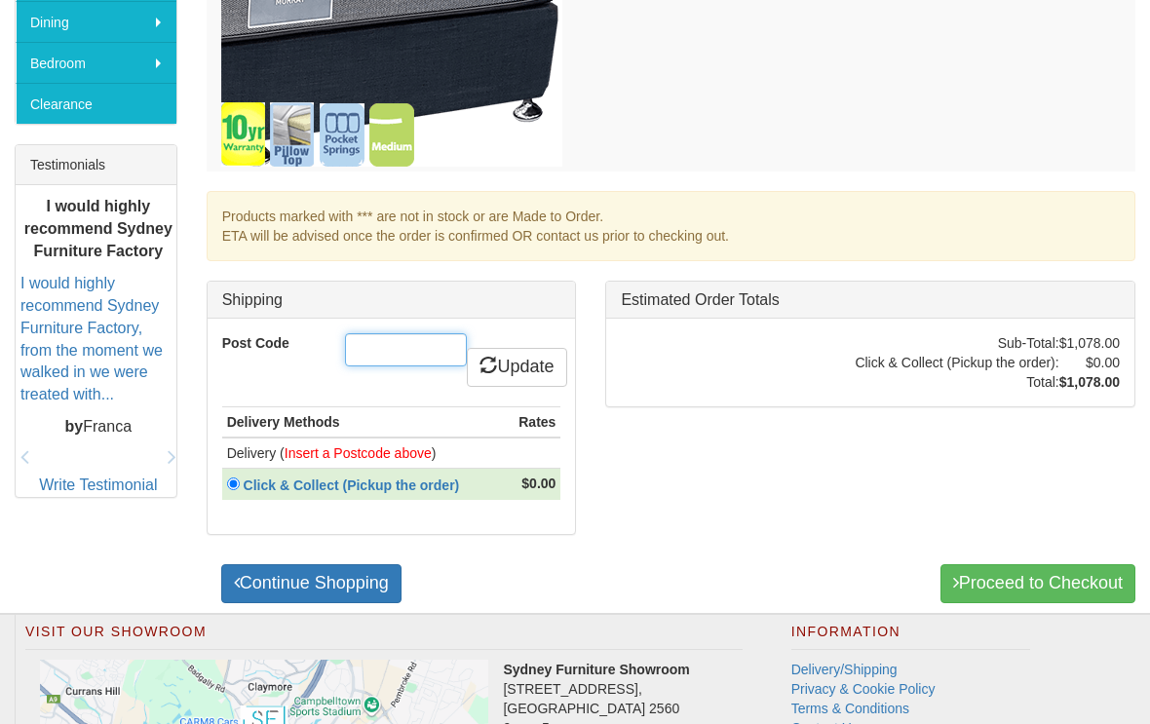
click at [370, 345] on input "Post Code" at bounding box center [406, 350] width 122 height 33
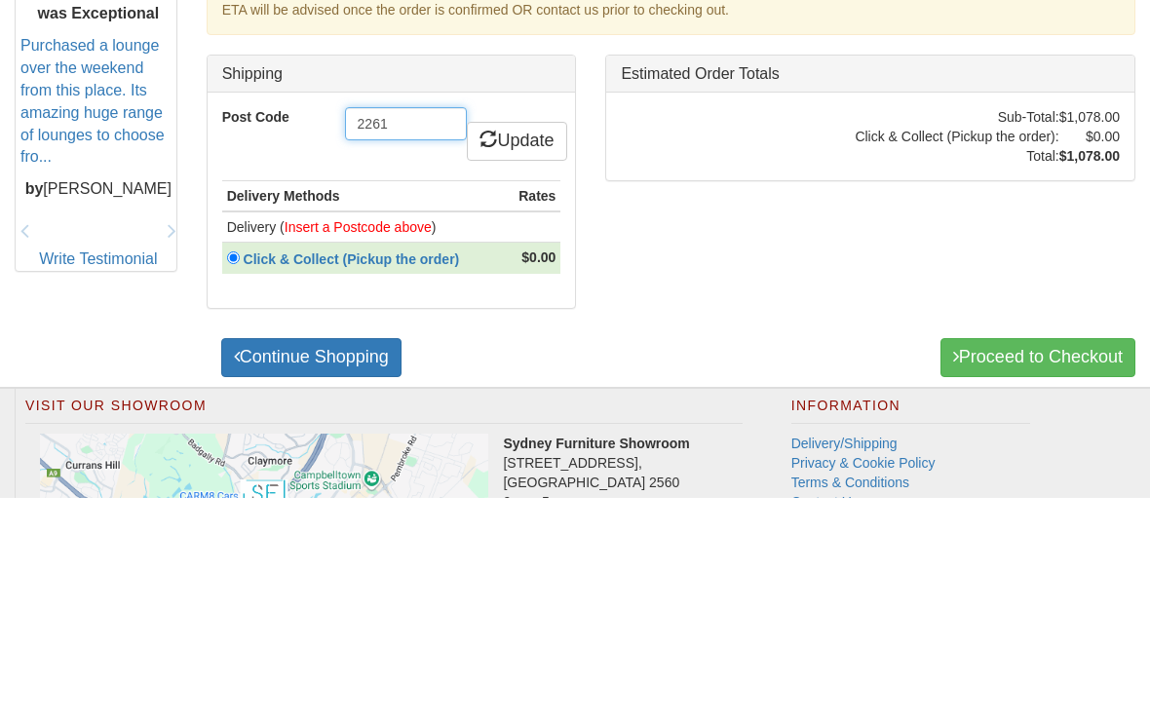
type input "2261"
click at [525, 349] on link "Update" at bounding box center [516, 368] width 99 height 39
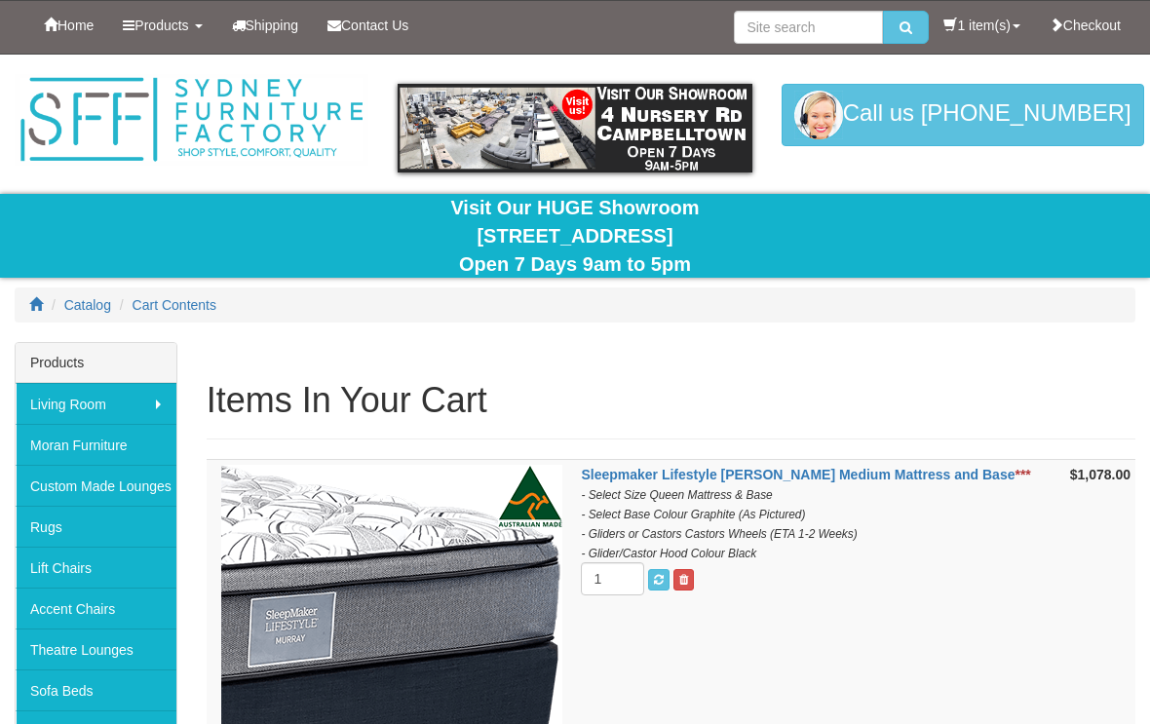
click at [688, 582] on span at bounding box center [683, 580] width 9 height 12
